Goal: Task Accomplishment & Management: Manage account settings

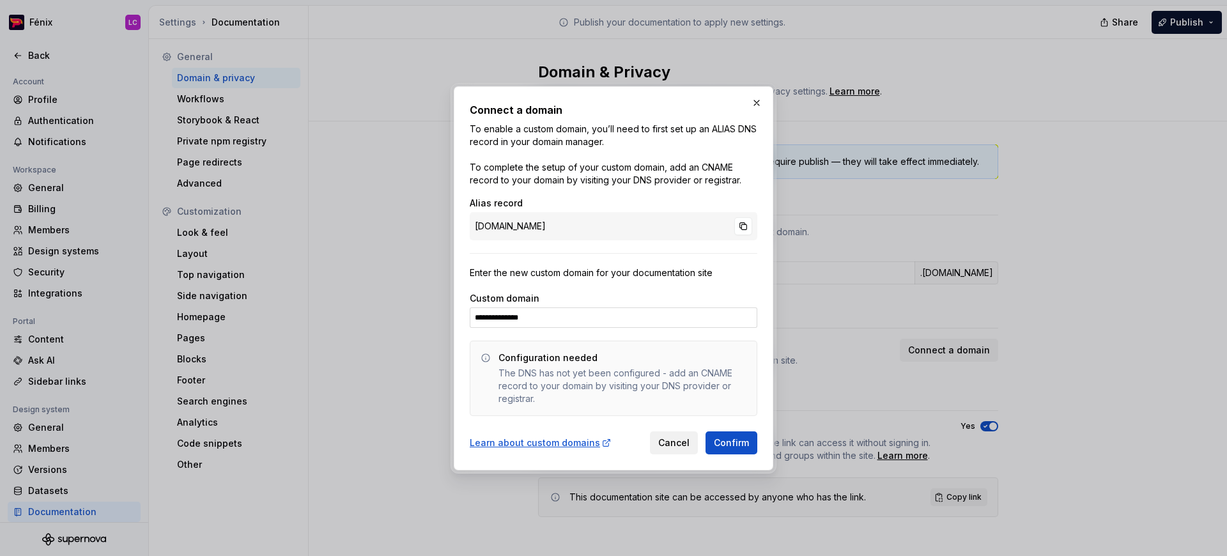
click at [683, 445] on span "Cancel" at bounding box center [673, 443] width 31 height 13
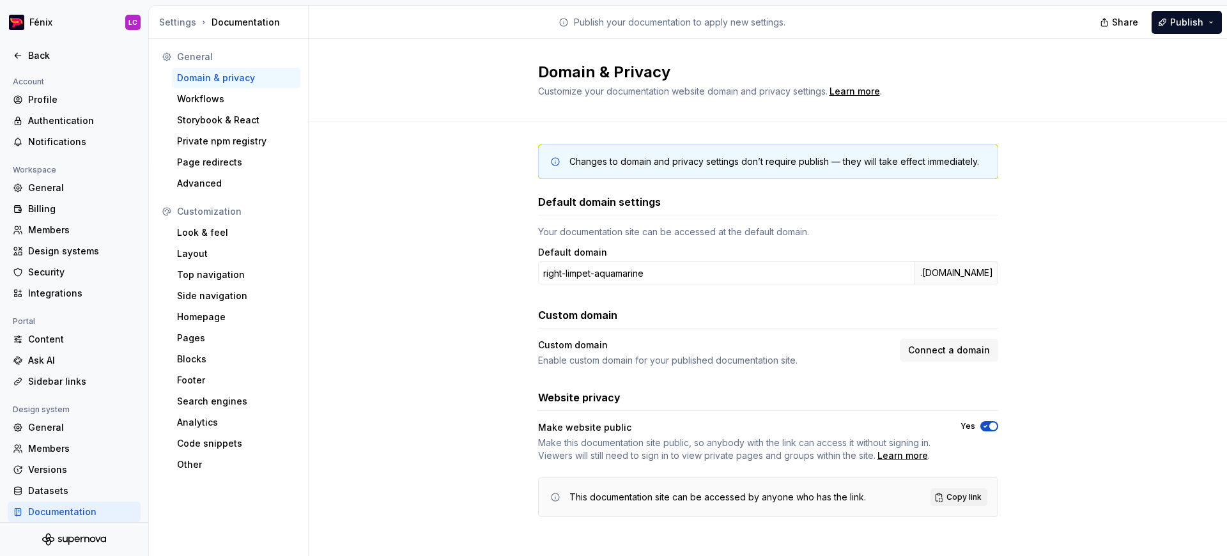
scroll to position [4, 0]
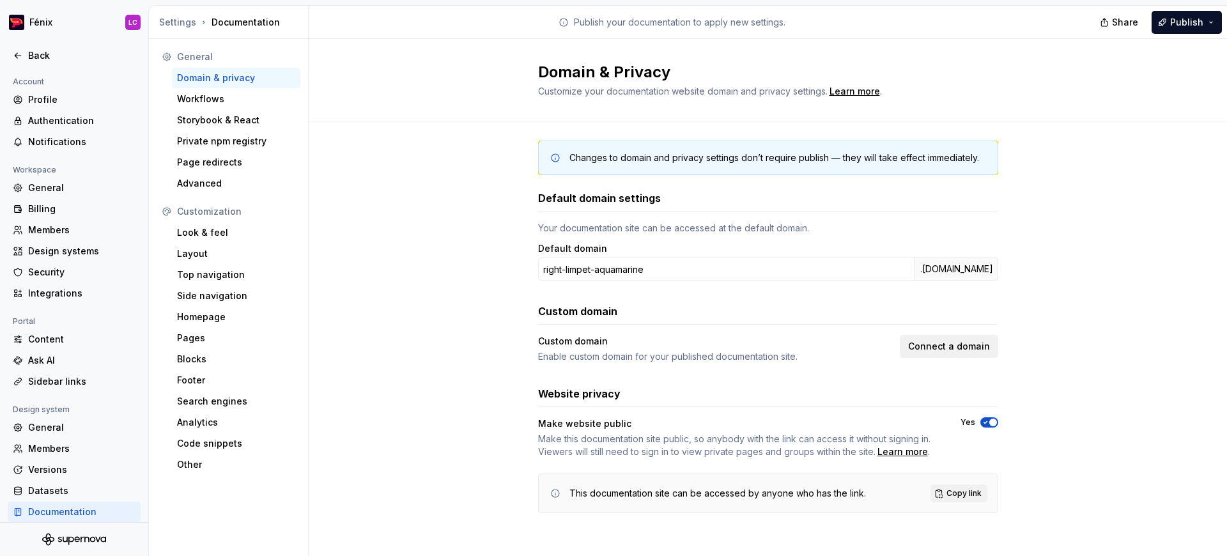
click at [942, 348] on span "Connect a domain" at bounding box center [949, 346] width 82 height 13
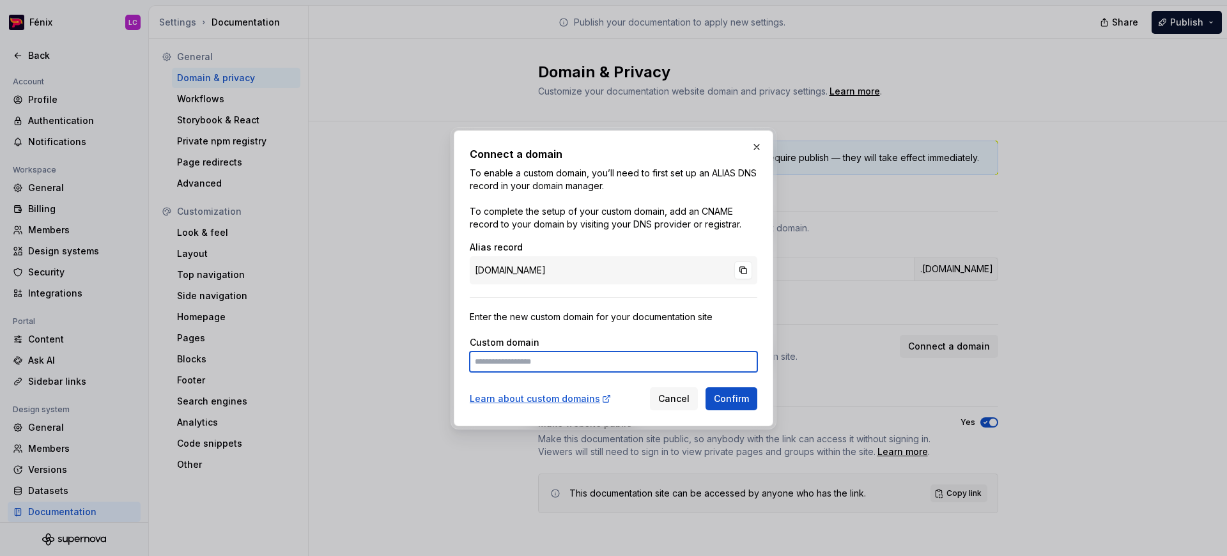
click at [584, 366] on input at bounding box center [614, 362] width 288 height 20
type input "**********"
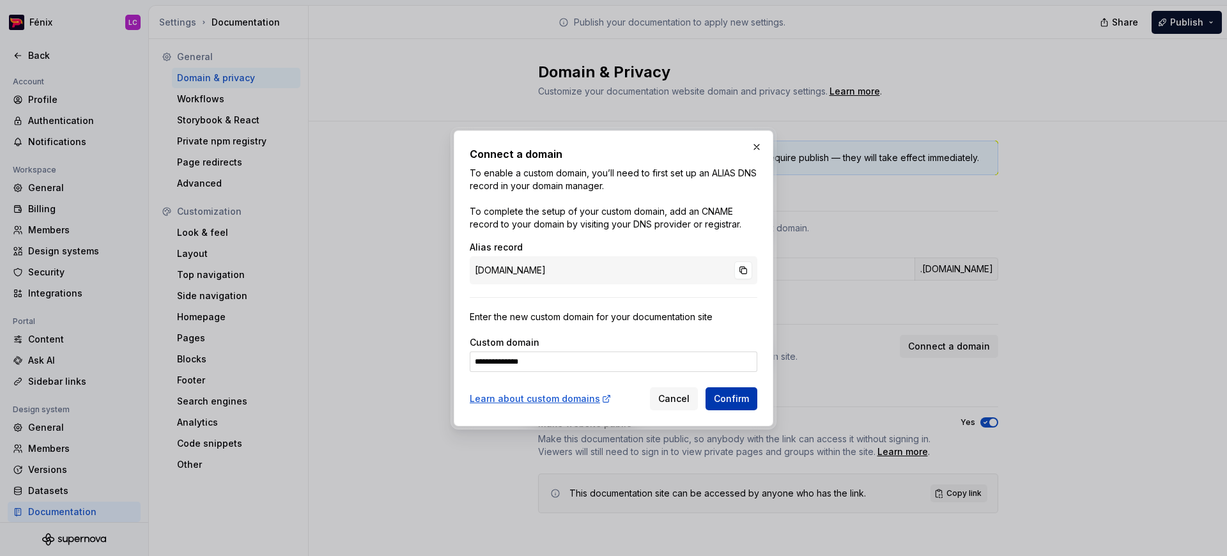
click at [741, 403] on span "Confirm" at bounding box center [731, 399] width 35 height 13
